Goal: Task Accomplishment & Management: Use online tool/utility

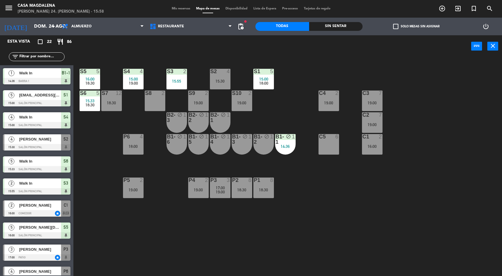
click at [324, 28] on div "Sin sentar" at bounding box center [336, 26] width 54 height 9
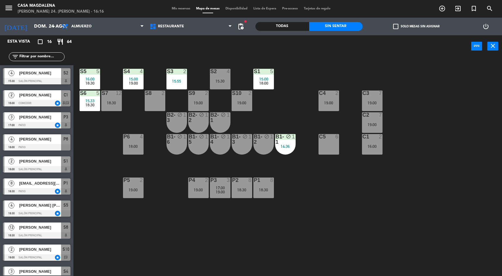
click at [278, 146] on div "14:36" at bounding box center [285, 146] width 21 height 4
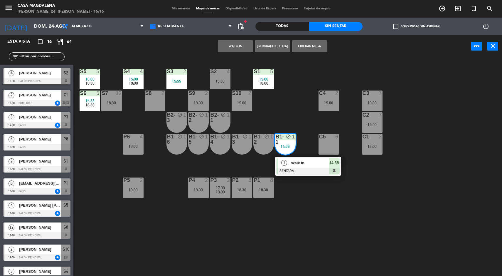
click at [307, 161] on span "Walk In" at bounding box center [310, 163] width 38 height 6
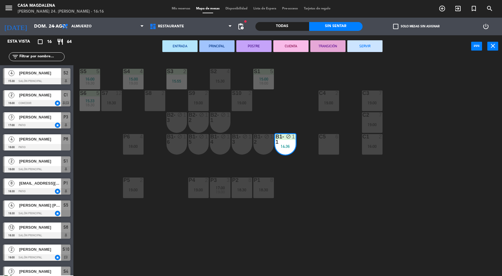
click at [365, 41] on button "SERVIR" at bounding box center [364, 46] width 35 height 12
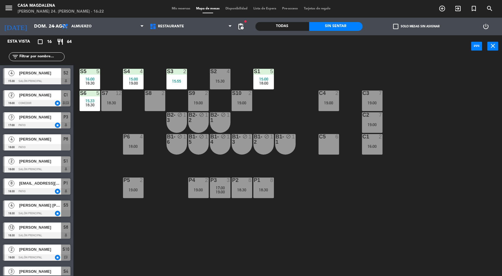
click at [93, 76] on div "S5 5 16:00 18:30" at bounding box center [90, 79] width 21 height 21
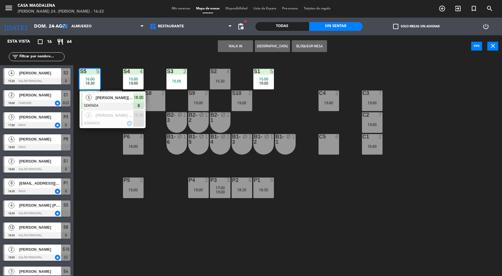
click at [168, 223] on div "S5 5 16:00 18:30 5 [PERSON_NAME][DATE] SENTADA 16:00 4 [PERSON_NAME] [PERSON_NA…" at bounding box center [290, 167] width 424 height 218
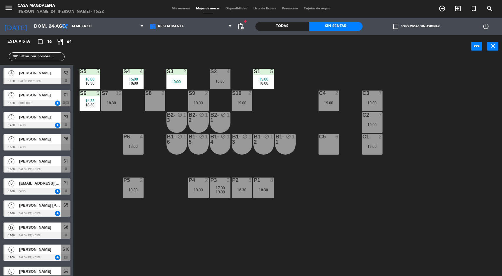
click at [138, 83] on div "19:00" at bounding box center [133, 83] width 21 height 4
click at [259, 83] on div "18:00" at bounding box center [263, 83] width 21 height 4
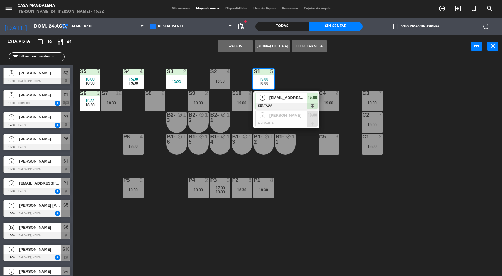
click at [330, 222] on div "S5 5 16:00 18:30 S4 4 15:00 19:00 S3 2 15:55 S2 4 15:30 S1 5 15:00 18:00 5 [EMA…" at bounding box center [290, 167] width 424 height 218
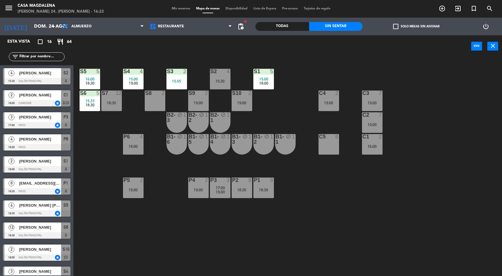
click at [242, 26] on span "pending_actions" at bounding box center [240, 26] width 7 height 7
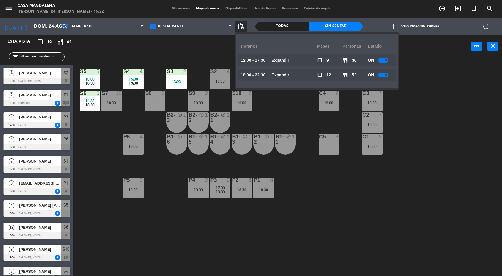
click at [289, 73] on u "Expandir" at bounding box center [281, 74] width 18 height 5
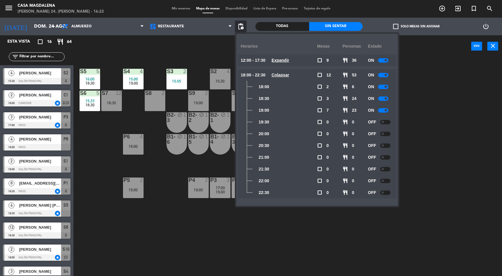
click at [289, 76] on u "Colapsar" at bounding box center [281, 74] width 18 height 5
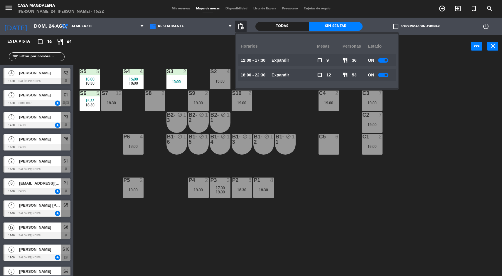
click at [445, 125] on div "S5 5 16:00 18:30 S4 4 15:00 19:00 S3 2 15:55 S2 4 15:30 S1 5 15:00 18:00 S6 5 1…" at bounding box center [290, 167] width 424 height 218
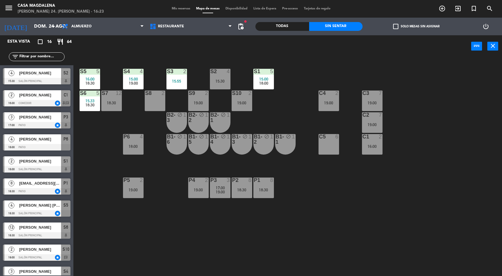
scroll to position [142, 0]
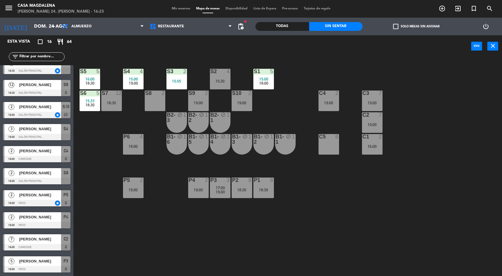
click at [270, 76] on div "S1 5 15:00 18:00" at bounding box center [263, 79] width 21 height 21
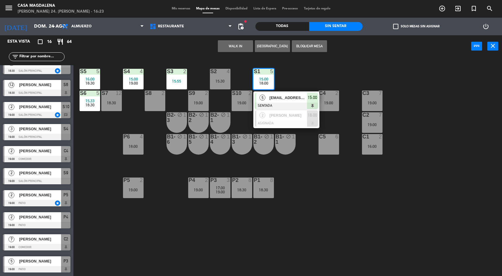
click at [351, 225] on div "S5 5 16:00 18:30 S4 4 15:00 19:00 S3 2 15:55 S2 4 15:30 S1 5 15:00 18:00 5 [EMA…" at bounding box center [290, 167] width 424 height 218
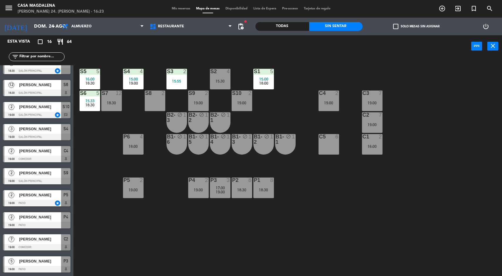
click at [377, 146] on div "16:00" at bounding box center [372, 146] width 21 height 4
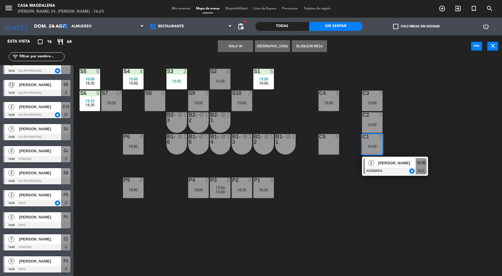
click at [403, 170] on div at bounding box center [394, 171] width 63 height 6
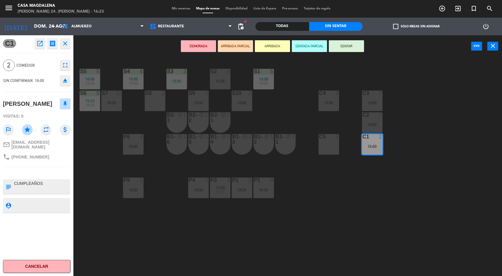
click at [178, 82] on div "15:55" at bounding box center [176, 81] width 21 height 4
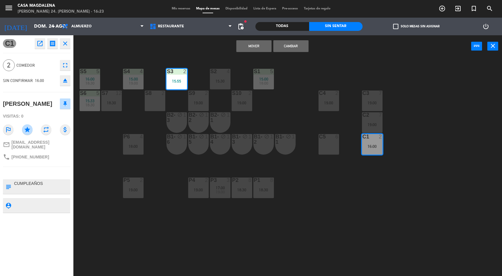
click at [265, 46] on button "Mover" at bounding box center [253, 46] width 35 height 12
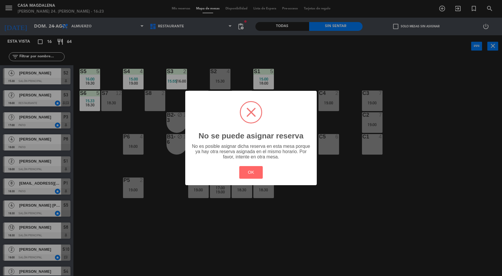
click at [255, 173] on button "OK" at bounding box center [251, 172] width 24 height 13
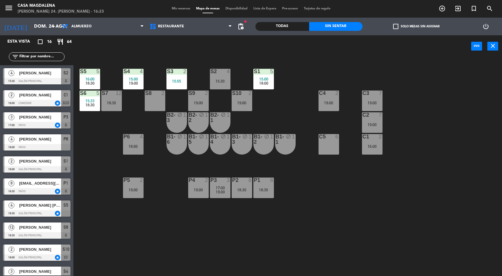
click at [382, 152] on div "C1 2 16:00" at bounding box center [372, 144] width 21 height 21
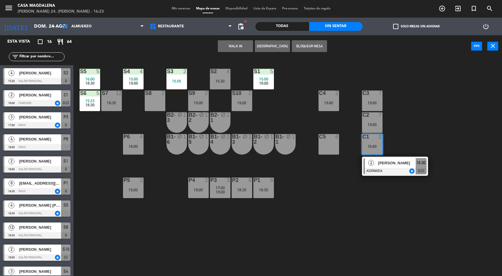
click at [392, 172] on div at bounding box center [394, 171] width 63 height 6
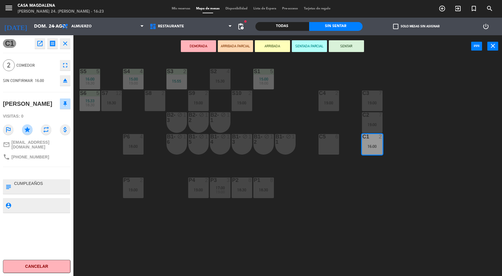
click at [351, 226] on div "S5 5 16:00 18:30 S4 4 15:00 19:00 S3 2 15:55 S2 4 15:30 S1 5 15:00 18:00 S6 5 1…" at bounding box center [290, 167] width 424 height 218
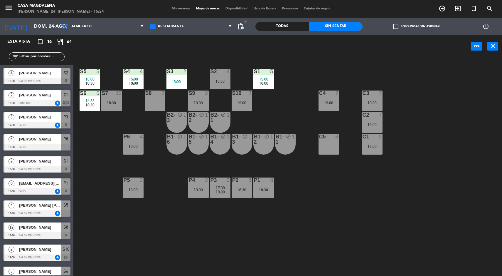
click at [375, 146] on div "16:00" at bounding box center [372, 146] width 21 height 4
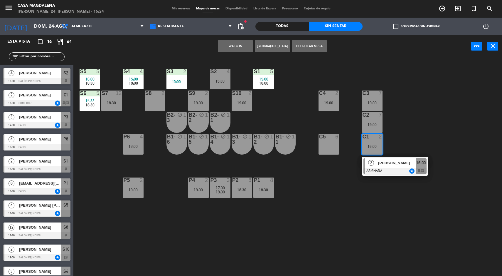
click at [396, 169] on div at bounding box center [394, 171] width 63 height 6
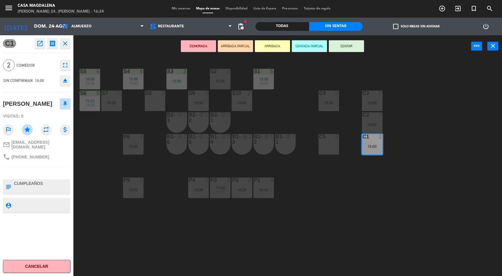
click at [39, 267] on button "Cancelar" at bounding box center [37, 265] width 68 height 13
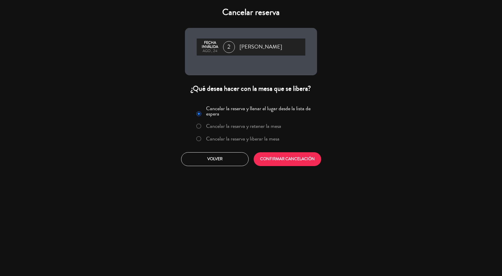
click at [222, 141] on label "Cancelar la reserva y liberar la mesa" at bounding box center [242, 138] width 73 height 5
click at [270, 160] on button "CONFIRMAR CANCELACIÓN" at bounding box center [288, 159] width 68 height 14
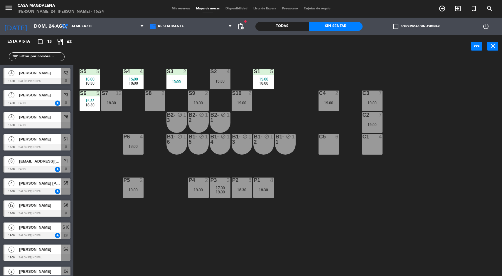
click at [218, 88] on div "S2 4 15:30" at bounding box center [220, 79] width 21 height 21
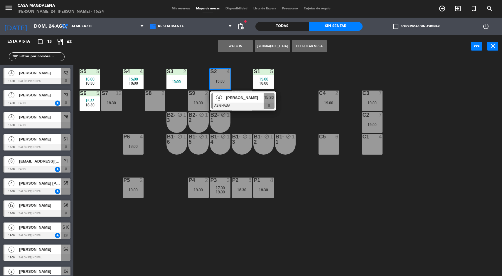
click at [230, 104] on div at bounding box center [242, 105] width 63 height 6
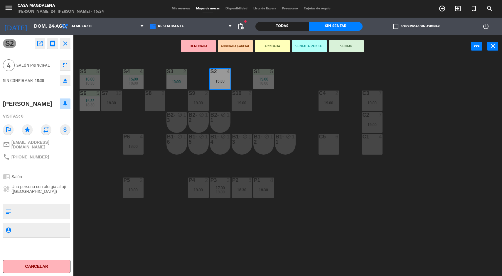
click at [50, 269] on button "Cancelar" at bounding box center [37, 265] width 68 height 13
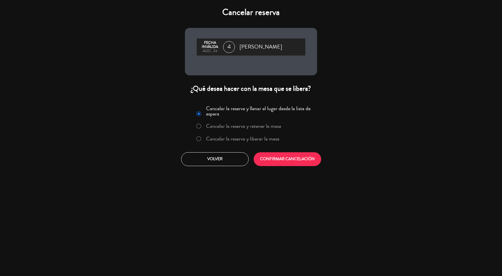
click at [305, 159] on button "CONFIRMAR CANCELACIÓN" at bounding box center [288, 159] width 68 height 14
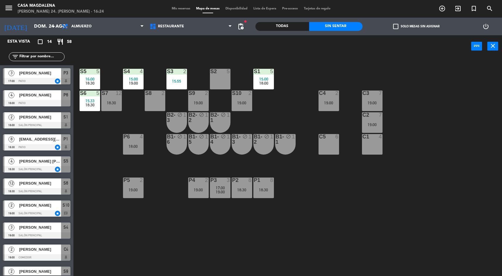
click at [233, 101] on div "19:00" at bounding box center [242, 103] width 21 height 4
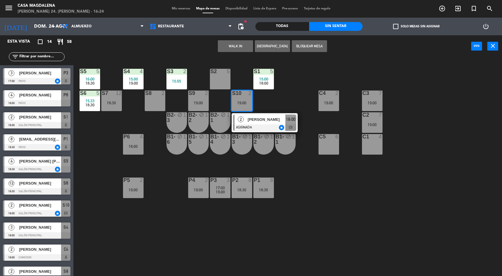
click at [266, 128] on div at bounding box center [264, 127] width 63 height 6
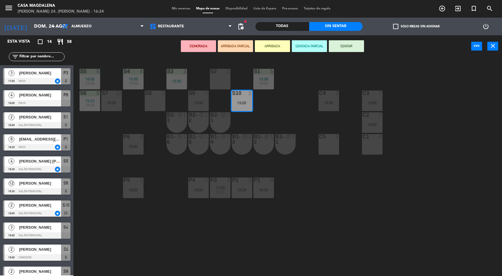
click at [217, 82] on div "S2 5" at bounding box center [220, 79] width 21 height 21
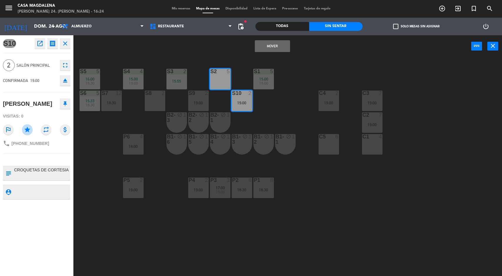
click at [281, 47] on button "Mover" at bounding box center [272, 46] width 35 height 12
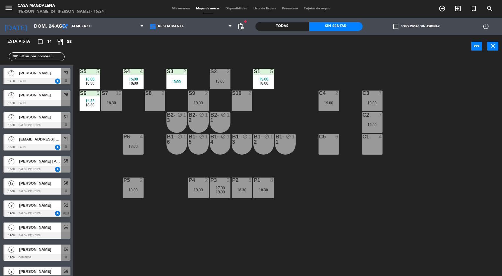
click at [227, 79] on div "19:00" at bounding box center [220, 81] width 21 height 4
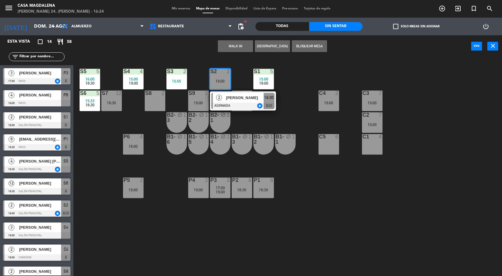
click at [254, 107] on div at bounding box center [242, 105] width 63 height 6
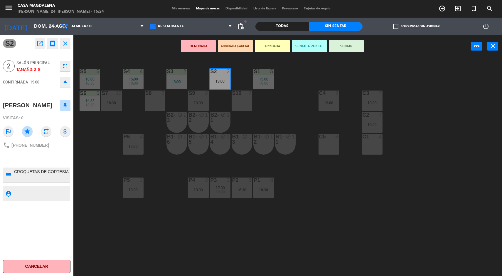
click at [176, 76] on div "S3 2 15:55" at bounding box center [176, 79] width 21 height 21
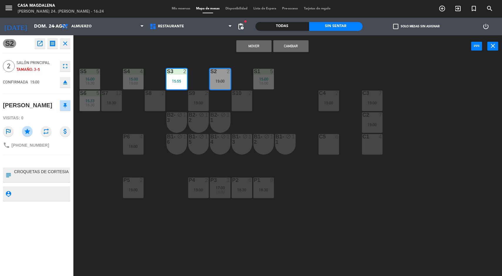
click at [254, 45] on button "Mover" at bounding box center [253, 46] width 35 height 12
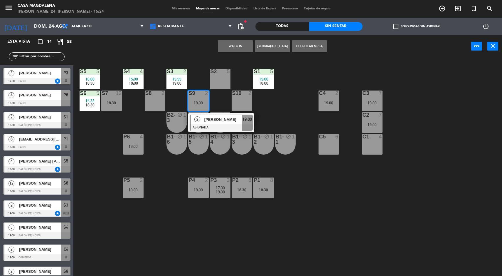
click at [232, 122] on span "[PERSON_NAME]" at bounding box center [223, 119] width 38 height 6
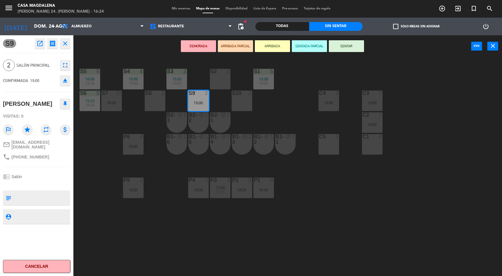
click at [362, 147] on div "C1 4" at bounding box center [372, 144] width 21 height 21
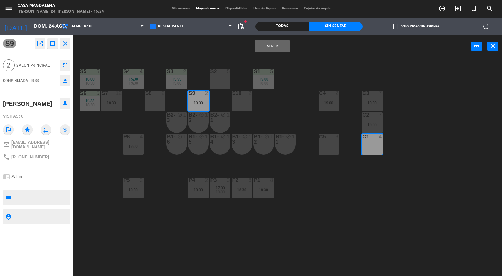
click at [283, 44] on button "Mover" at bounding box center [272, 46] width 35 height 12
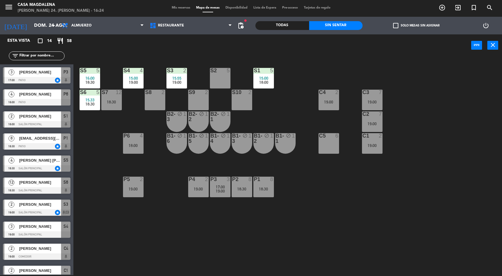
scroll to position [0, 0]
click at [132, 136] on div at bounding box center [133, 135] width 10 height 5
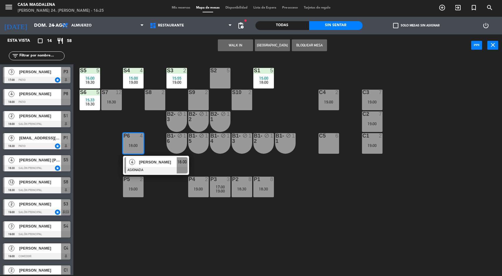
click at [152, 164] on span "[PERSON_NAME]" at bounding box center [158, 162] width 38 height 6
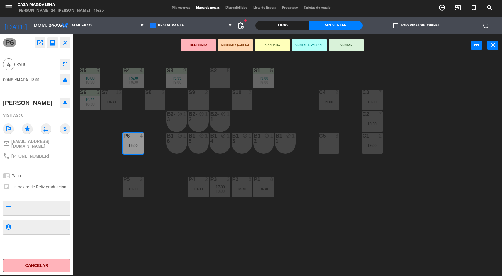
click at [163, 207] on div "S5 5 16:00 18:30 S4 4 15:00 19:00 S3 2 15:55 19:00 S2 5 S1 5 15:00 18:00 S6 5 1…" at bounding box center [290, 166] width 424 height 218
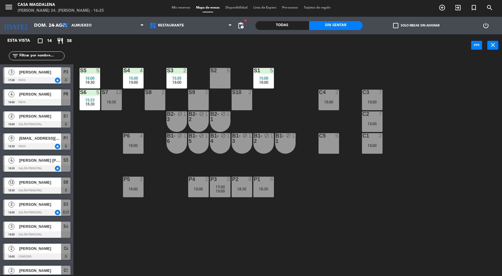
click at [137, 191] on div "19:00" at bounding box center [133, 189] width 21 height 4
click at [130, 237] on div "S5 5 16:00 18:30 S4 4 15:00 19:00 S3 2 15:55 19:00 S2 5 S1 5 15:00 18:00 S6 5 1…" at bounding box center [290, 166] width 424 height 218
click at [133, 146] on div "18:00" at bounding box center [133, 145] width 21 height 4
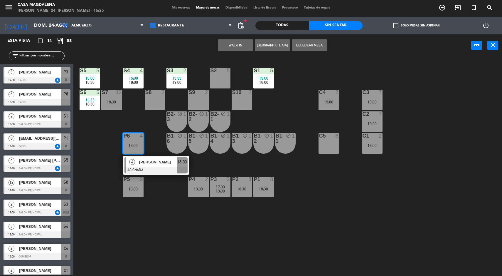
click at [161, 165] on div "[PERSON_NAME]" at bounding box center [158, 162] width 38 height 10
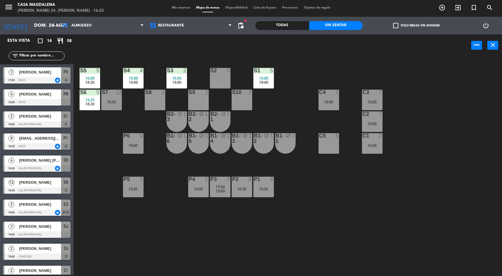
click at [166, 231] on div "S5 5 16:00 18:30 S4 4 15:00 19:00 S3 2 15:55 19:00 S2 5 S1 5 15:00 18:00 S6 5 1…" at bounding box center [290, 166] width 424 height 218
click at [135, 197] on div "P5 2 19:00" at bounding box center [133, 186] width 21 height 21
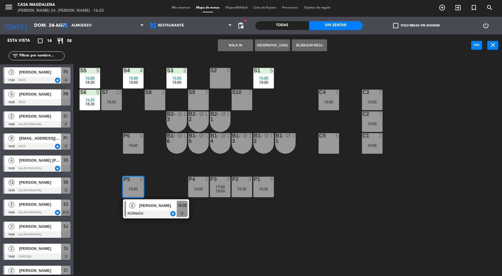
click at [136, 212] on div at bounding box center [155, 213] width 63 height 6
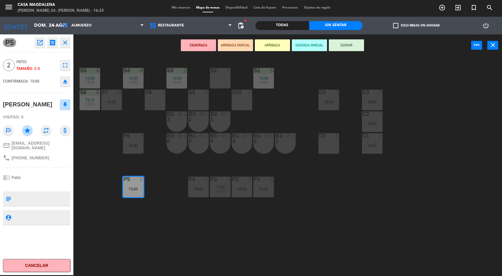
click at [129, 234] on div "S5 5 16:00 18:30 S4 4 15:00 19:00 S3 2 15:55 19:00 S2 5 S1 5 15:00 18:00 S6 5 1…" at bounding box center [290, 166] width 424 height 218
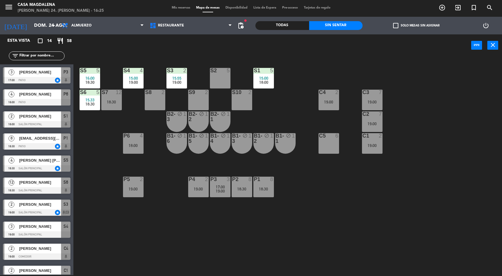
scroll to position [22, 0]
click at [199, 185] on div "P4 2 19:00" at bounding box center [198, 186] width 21 height 21
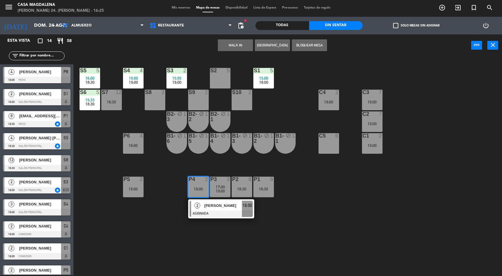
click at [202, 206] on div "2" at bounding box center [197, 205] width 13 height 10
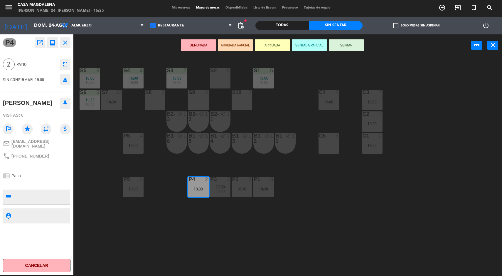
click at [164, 225] on div "S5 5 16:00 18:30 S4 4 15:00 19:00 S3 2 15:55 19:00 S2 5 S1 5 15:00 18:00 S6 5 1…" at bounding box center [290, 166] width 424 height 218
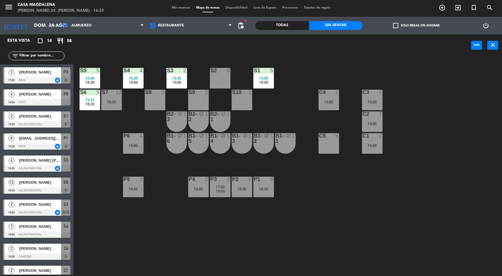
scroll to position [44, 0]
click at [222, 193] on span "19:00" at bounding box center [220, 190] width 9 height 5
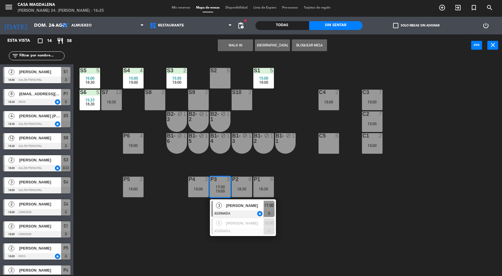
click at [229, 210] on div at bounding box center [242, 213] width 63 height 6
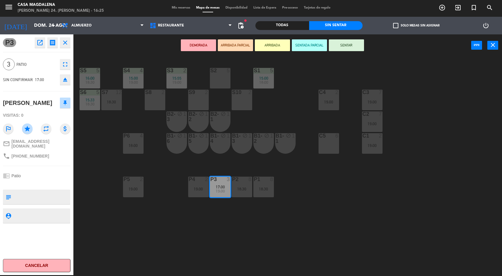
click at [135, 189] on div "19:00" at bounding box center [133, 189] width 21 height 4
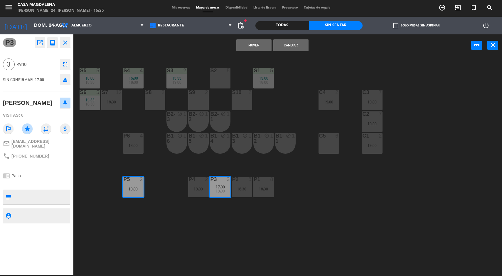
click at [264, 44] on button "Mover" at bounding box center [253, 45] width 35 height 12
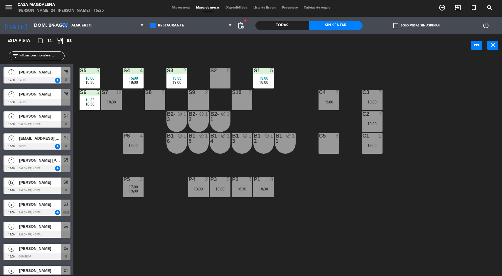
click at [272, 186] on div "P1 8 18:30" at bounding box center [263, 186] width 21 height 21
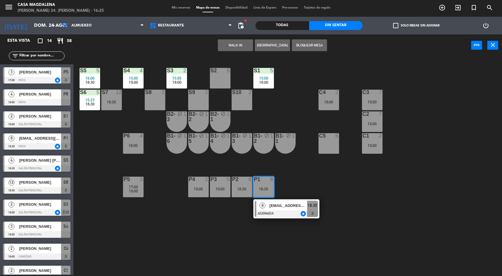
click at [288, 211] on div at bounding box center [286, 213] width 63 height 6
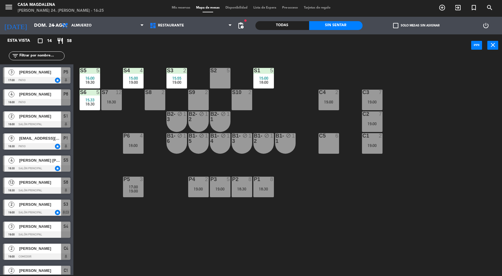
click at [317, 213] on div "S5 5 16:00 18:30 S4 4 15:00 19:00 S3 2 15:55 19:00 S2 5 S1 5 15:00 18:00 S6 5 1…" at bounding box center [290, 166] width 424 height 218
click at [141, 135] on div "4" at bounding box center [142, 135] width 4 height 5
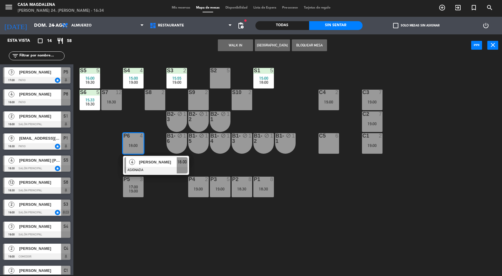
click at [146, 235] on div "S5 5 16:00 18:30 S4 4 15:00 19:00 S3 2 15:55 19:00 S2 5 S1 5 15:00 18:00 S6 5 1…" at bounding box center [290, 166] width 424 height 218
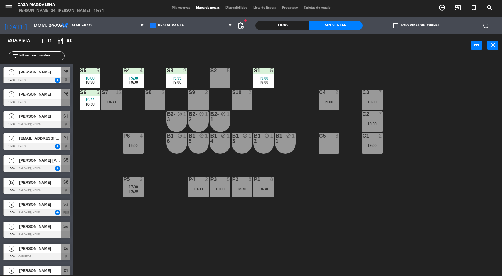
click at [136, 187] on span "17:00" at bounding box center [133, 186] width 9 height 5
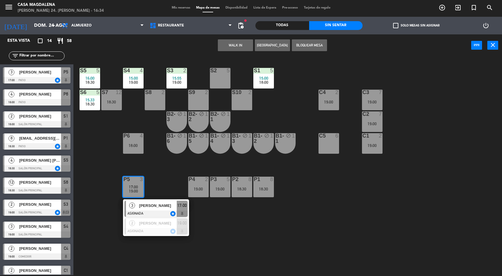
click at [108, 242] on div "S5 5 16:00 18:30 S4 4 15:00 19:00 S3 2 15:55 19:00 S2 5 S1 5 15:00 18:00 S6 5 1…" at bounding box center [290, 166] width 424 height 218
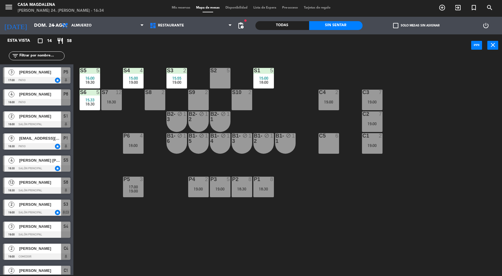
click at [265, 187] on div "18:30" at bounding box center [263, 189] width 21 height 4
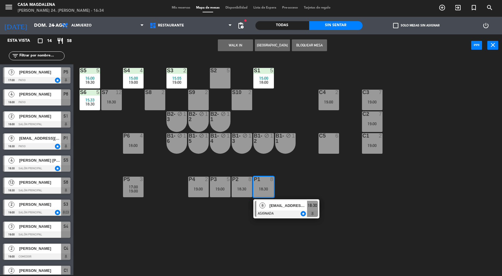
click at [300, 207] on span "[EMAIL_ADDRESS][DOMAIN_NAME]" at bounding box center [288, 205] width 38 height 6
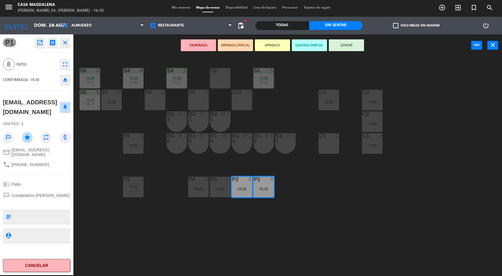
click at [311, 216] on div "S5 5 16:00 18:30 S4 4 15:00 19:00 S3 2 15:55 19:00 S2 5 S1 5 15:00 18:00 S6 5 1…" at bounding box center [290, 166] width 424 height 218
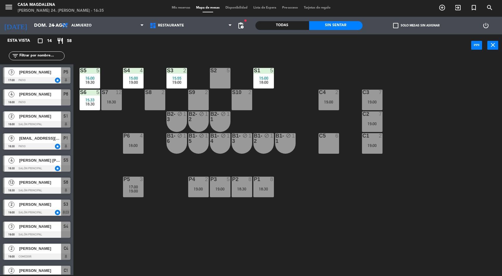
click at [376, 150] on div "C1 2 19:00" at bounding box center [372, 143] width 21 height 21
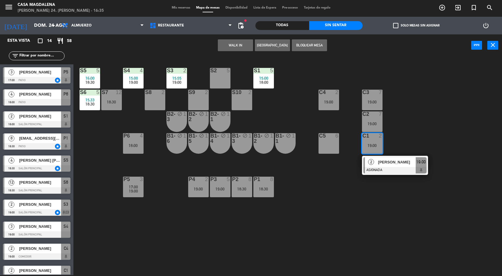
click at [402, 162] on span "[PERSON_NAME]" at bounding box center [397, 162] width 38 height 6
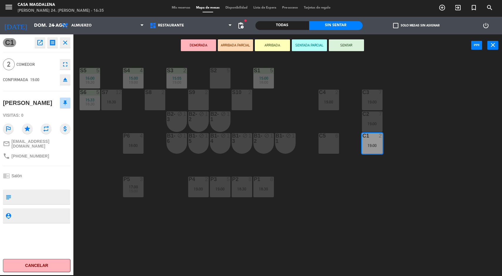
click at [211, 74] on div "S2 5" at bounding box center [220, 78] width 21 height 21
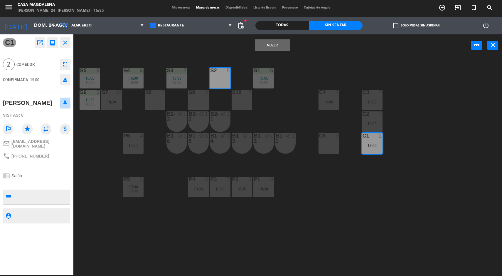
click at [269, 43] on button "Mover" at bounding box center [272, 45] width 35 height 12
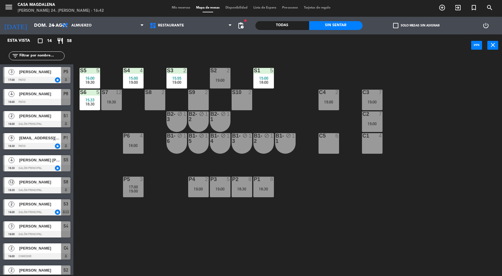
scroll to position [0, 0]
click at [178, 6] on span "Mis reservas" at bounding box center [181, 7] width 24 height 3
click at [172, 8] on span "Mis reservas" at bounding box center [181, 7] width 24 height 3
click at [181, 8] on span "Mis reservas" at bounding box center [181, 7] width 24 height 3
click at [183, 7] on span "Mis reservas" at bounding box center [181, 7] width 24 height 3
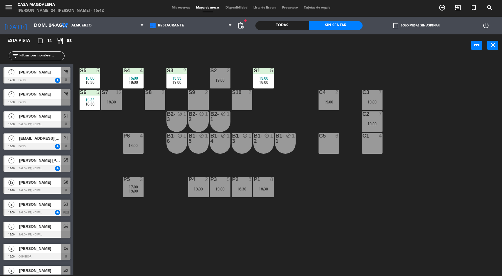
click at [179, 6] on span "Mis reservas" at bounding box center [181, 7] width 24 height 3
click at [178, 7] on span "Mis reservas" at bounding box center [181, 7] width 24 height 3
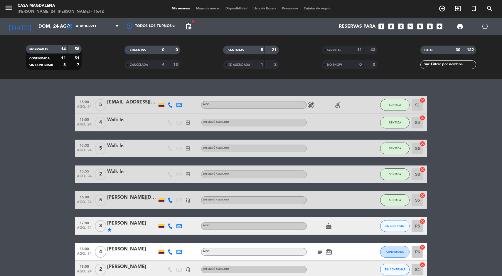
click at [210, 7] on span "Mapa de mesas" at bounding box center [207, 8] width 29 height 3
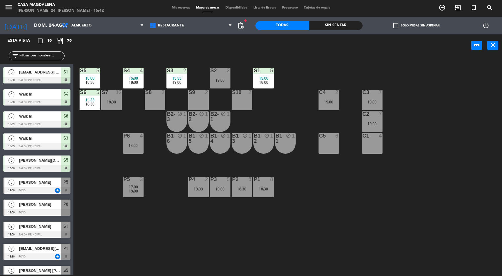
click at [376, 148] on div "C1 4" at bounding box center [372, 143] width 21 height 21
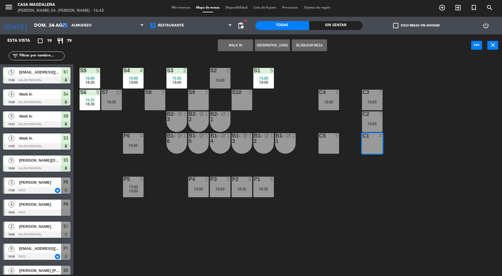
click at [242, 48] on button "WALK IN" at bounding box center [235, 45] width 35 height 12
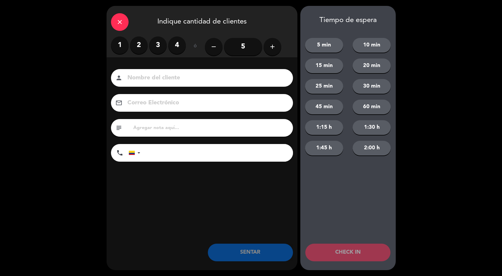
click at [139, 48] on label "2" at bounding box center [139, 45] width 18 height 18
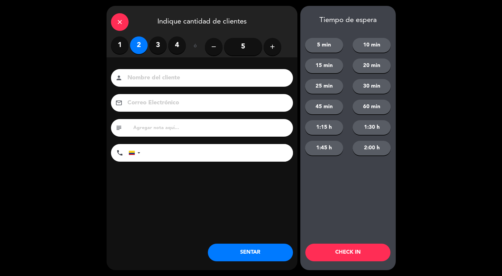
click at [254, 249] on button "SENTAR" at bounding box center [250, 252] width 85 height 18
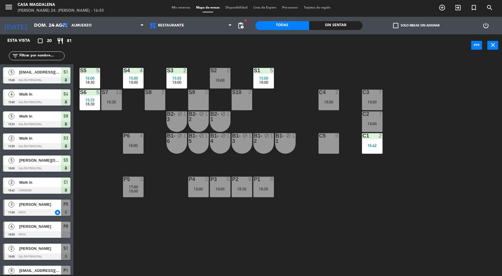
click at [139, 77] on div "15:00" at bounding box center [133, 78] width 21 height 4
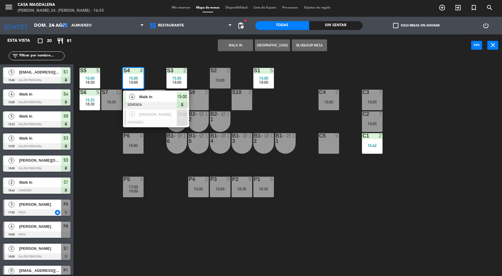
click at [171, 97] on span "Walk In" at bounding box center [158, 97] width 38 height 6
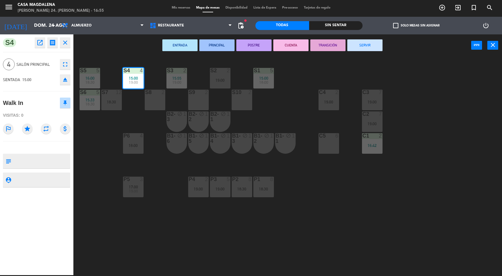
click at [361, 46] on button "SERVIR" at bounding box center [364, 45] width 35 height 12
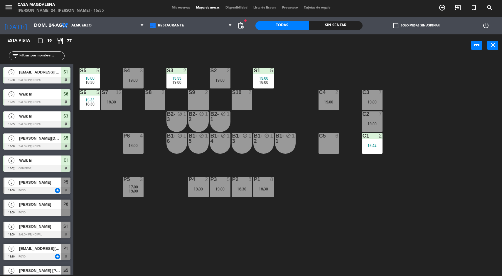
click at [96, 82] on div "18:30" at bounding box center [90, 82] width 21 height 4
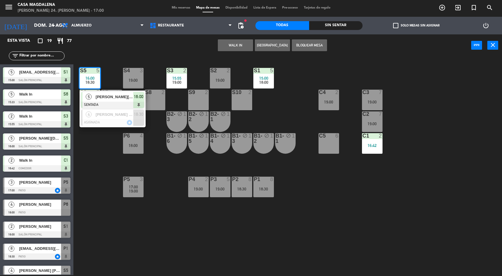
click at [347, 27] on div "Sin sentar" at bounding box center [336, 25] width 54 height 9
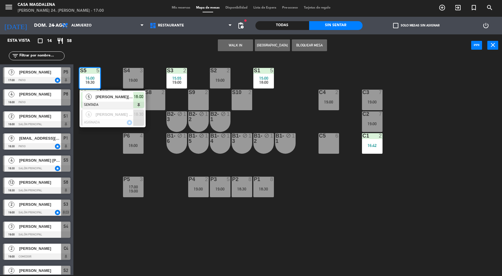
click at [100, 227] on div "S5 5 16:00 18:30 5 [PERSON_NAME][DATE] SENTADA 16:00 4 [PERSON_NAME] [PERSON_NA…" at bounding box center [290, 166] width 424 height 218
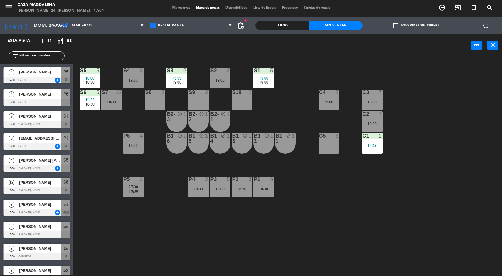
click at [267, 79] on span "15:00" at bounding box center [263, 78] width 9 height 5
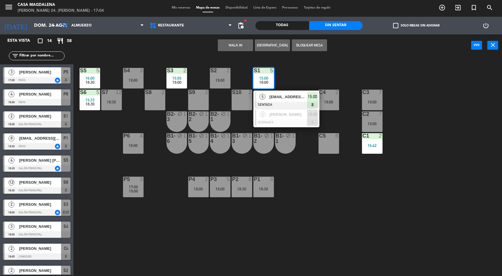
click at [294, 100] on div "[EMAIL_ADDRESS][PERSON_NAME][DOMAIN_NAME]" at bounding box center [288, 97] width 38 height 10
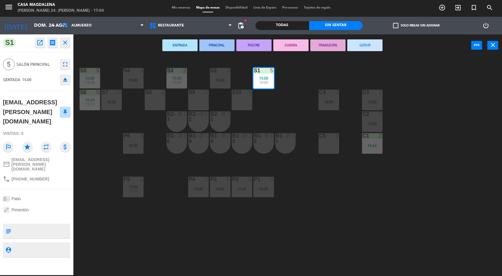
click at [367, 43] on button "SERVIR" at bounding box center [364, 45] width 35 height 12
